Goal: Information Seeking & Learning: Learn about a topic

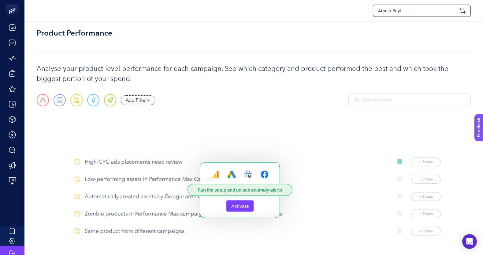
scroll to position [14, 0]
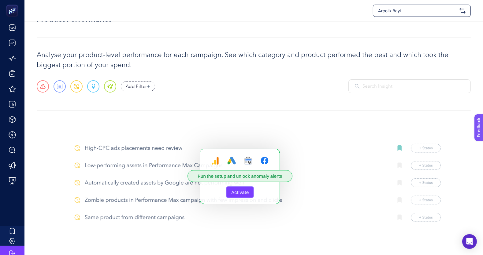
click at [242, 195] on img "button" at bounding box center [253, 175] width 375 height 107
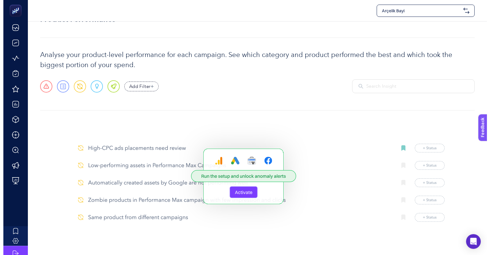
scroll to position [0, 0]
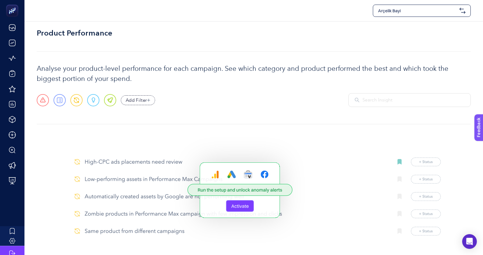
click at [244, 207] on img "button" at bounding box center [253, 189] width 375 height 107
click at [460, 8] on img at bounding box center [463, 11] width 6 height 6
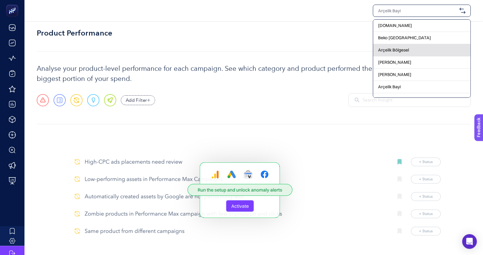
click at [409, 50] on div "Arçelik Bölgesel" at bounding box center [421, 50] width 97 height 12
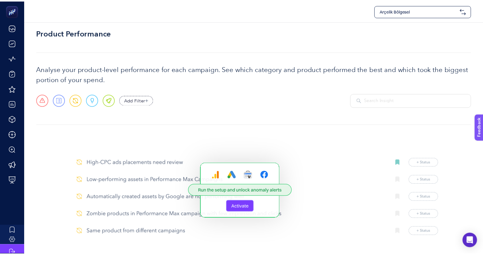
scroll to position [14, 0]
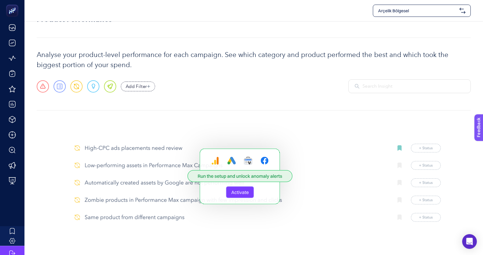
click at [235, 191] on img "button" at bounding box center [253, 175] width 375 height 107
click at [238, 172] on img "button" at bounding box center [253, 175] width 375 height 107
click at [248, 188] on img "button" at bounding box center [253, 175] width 375 height 107
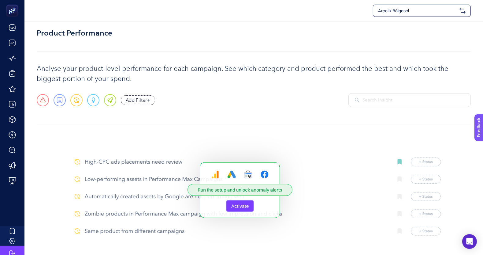
click at [245, 205] on img "button" at bounding box center [253, 189] width 375 height 107
click at [225, 203] on img "button" at bounding box center [253, 189] width 375 height 107
click at [213, 177] on img "button" at bounding box center [253, 189] width 375 height 107
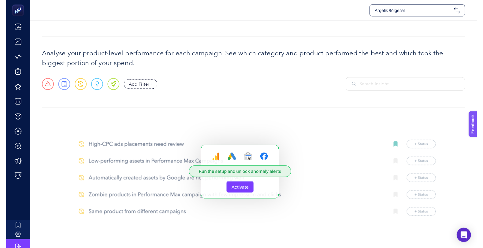
scroll to position [9, 0]
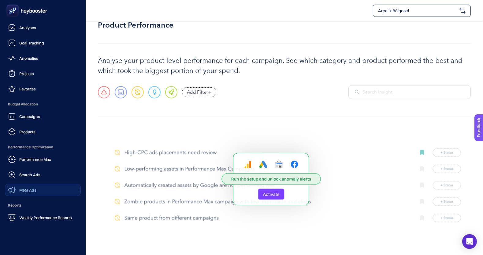
click at [49, 184] on link "Meta Ads" at bounding box center [43, 190] width 76 height 12
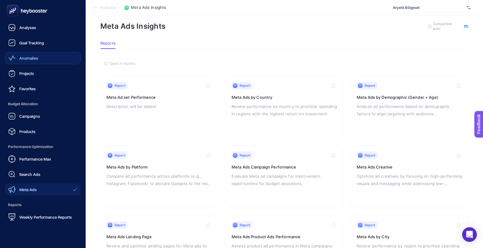
click at [43, 62] on link "Anomalies" at bounding box center [43, 58] width 76 height 12
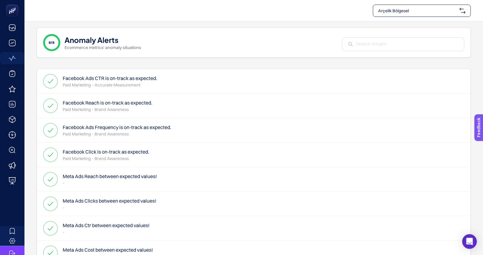
click at [457, 10] on span "Arçelik Bölgesel" at bounding box center [417, 11] width 79 height 6
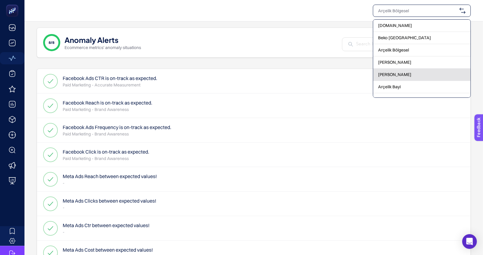
click at [410, 73] on div "[PERSON_NAME]" at bounding box center [421, 75] width 97 height 12
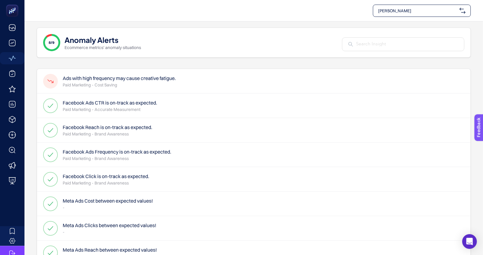
click at [164, 77] on h4 "Ads with high frequency may cause creative fatigue." at bounding box center [119, 77] width 113 height 7
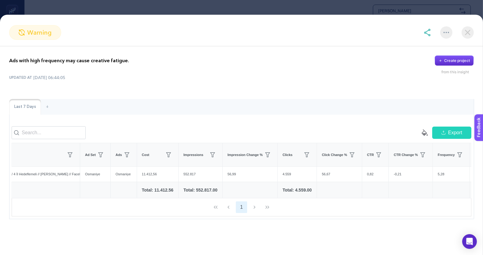
scroll to position [0, 62]
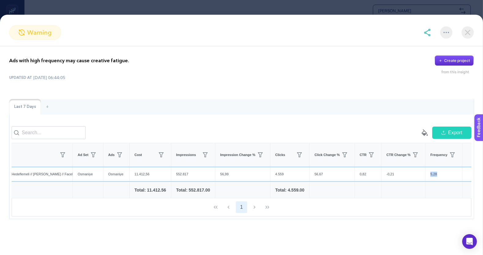
drag, startPoint x: 425, startPoint y: 175, endPoint x: 411, endPoint y: 172, distance: 14.3
click at [426, 172] on div "5,28" at bounding box center [444, 173] width 37 height 15
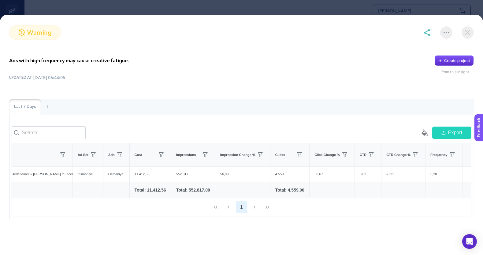
click at [345, 80] on div "Ads with high frequency may cause creative fatigue. Create project from this in…" at bounding box center [241, 137] width 483 height 182
